Goal: Information Seeking & Learning: Learn about a topic

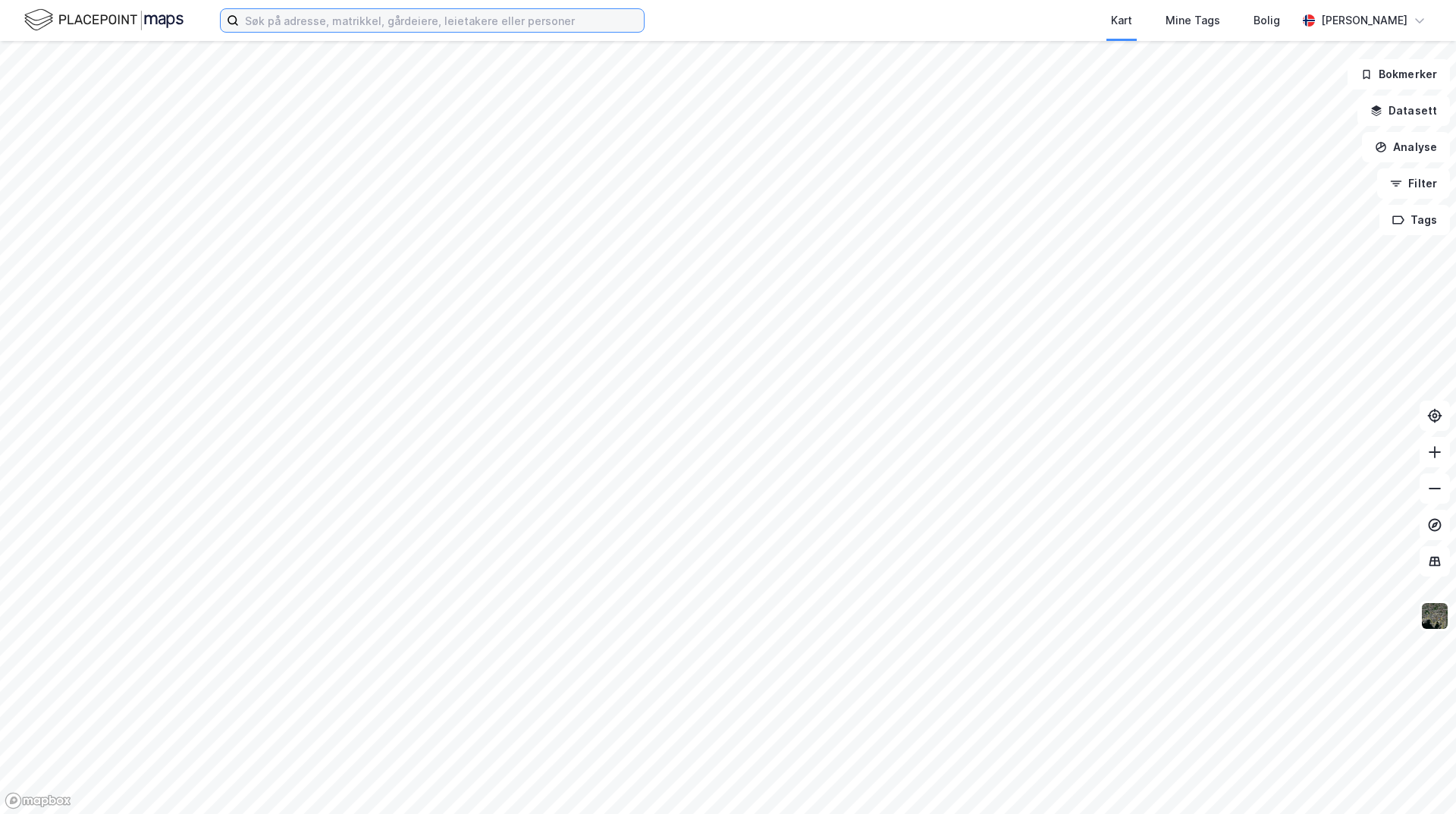
click at [320, 23] on input at bounding box center [441, 20] width 405 height 22
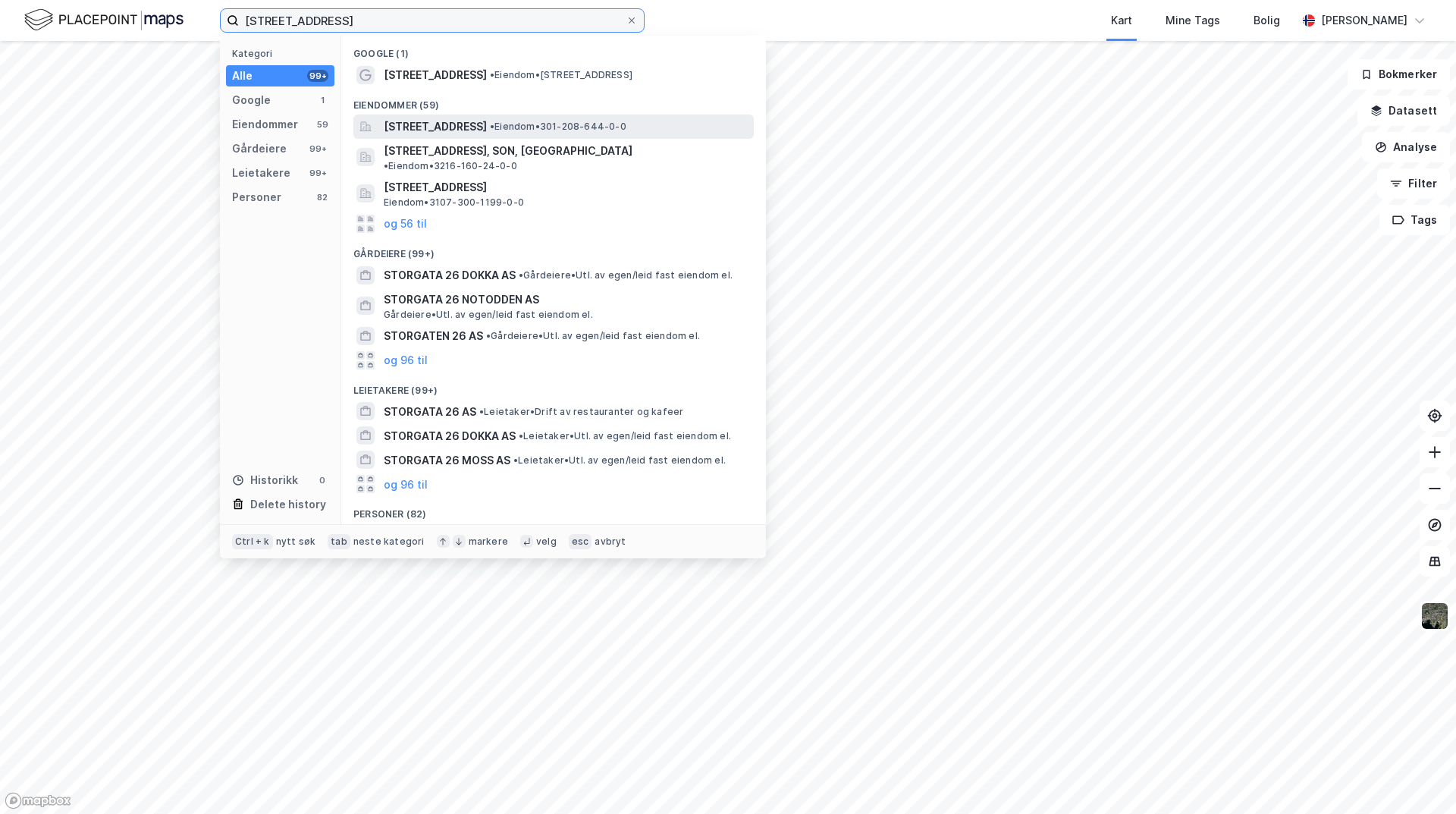
type input "[STREET_ADDRESS]"
click at [469, 131] on span "[STREET_ADDRESS]" at bounding box center [435, 127] width 103 height 18
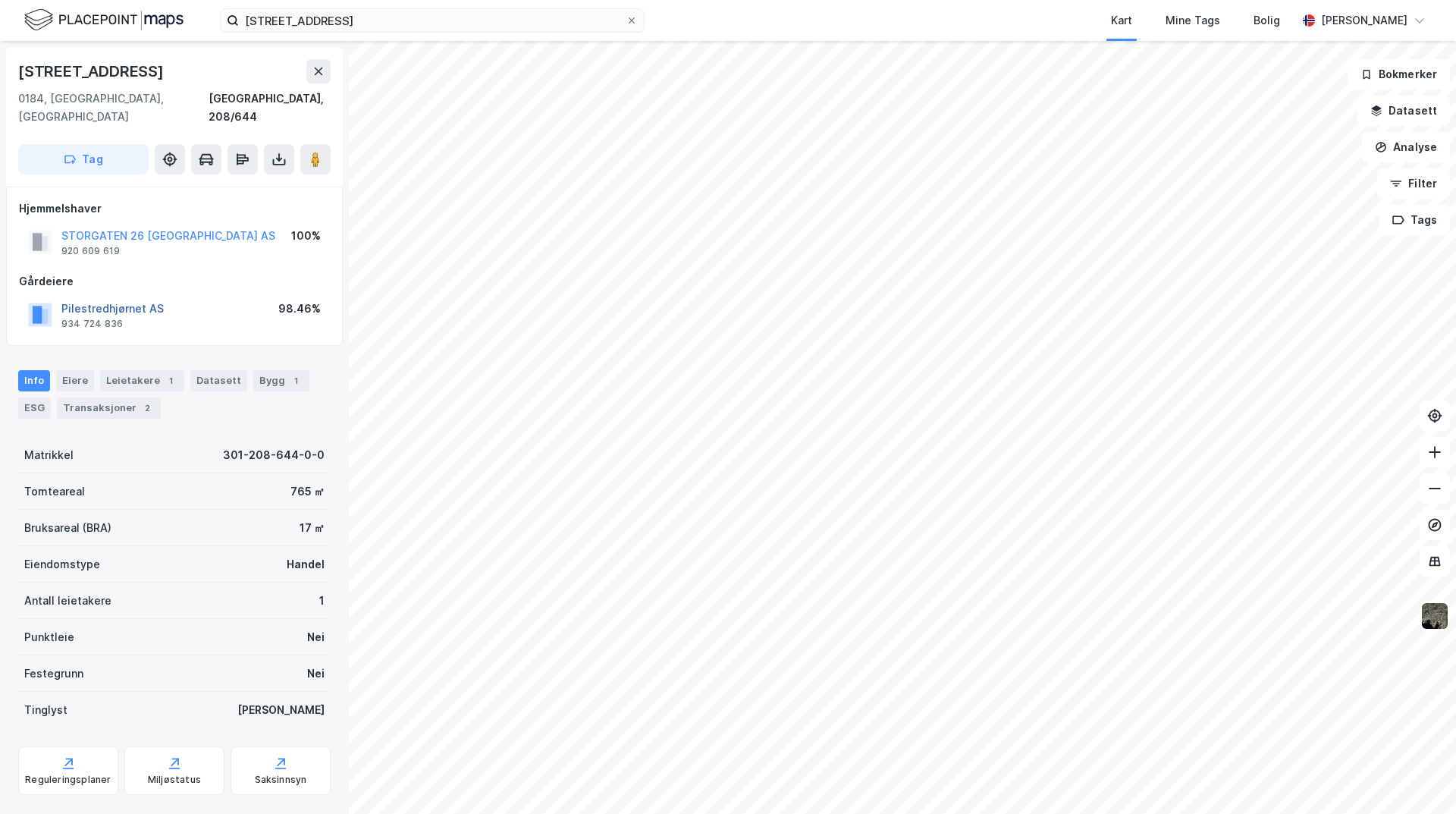
click at [0, 0] on button "Pilestredhjørnet AS" at bounding box center [0, 0] width 0 height 0
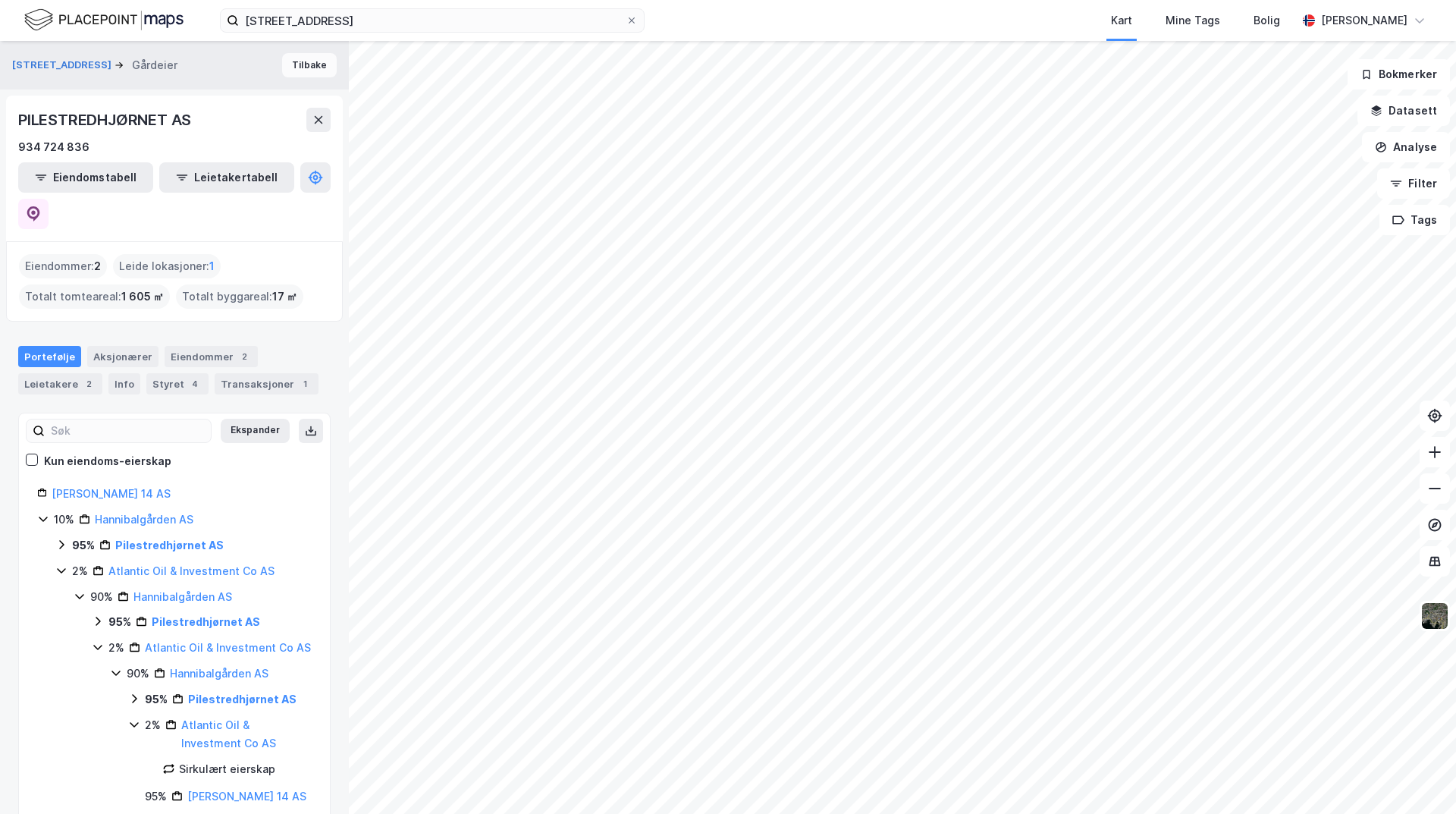
click at [305, 65] on button "Tilbake" at bounding box center [310, 65] width 55 height 24
